Goal: Task Accomplishment & Management: Use online tool/utility

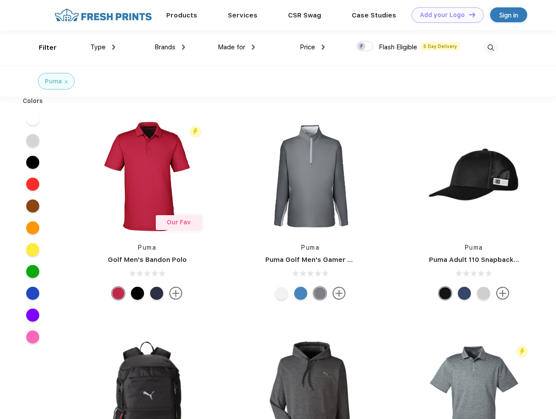
scroll to position [0, 0]
click at [444, 15] on link "Add your Logo Design Tool" at bounding box center [448, 14] width 72 height 15
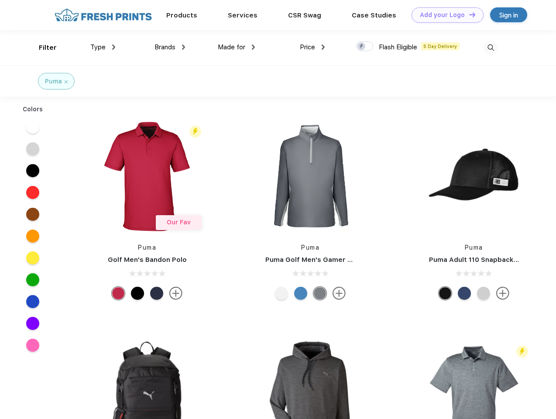
click at [0, 0] on div "Design Tool" at bounding box center [0, 0] width 0 height 0
click at [468, 14] on link "Add your Logo Design Tool" at bounding box center [448, 14] width 72 height 15
click at [42, 48] on div "Filter" at bounding box center [48, 48] width 18 height 10
click at [103, 47] on span "Type" at bounding box center [97, 47] width 15 height 8
click at [170, 47] on span "Brands" at bounding box center [165, 47] width 21 height 8
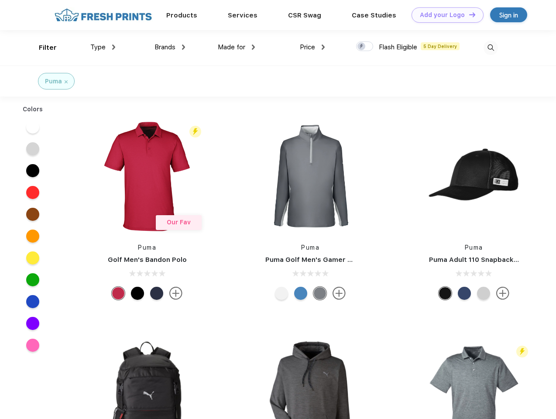
click at [237, 47] on span "Made for" at bounding box center [232, 47] width 28 height 8
click at [313, 47] on span "Price" at bounding box center [307, 47] width 15 height 8
click at [365, 47] on div at bounding box center [364, 46] width 17 height 10
click at [362, 47] on input "checkbox" at bounding box center [359, 44] width 6 height 6
click at [491, 48] on img at bounding box center [491, 48] width 14 height 14
